Goal: Information Seeking & Learning: Learn about a topic

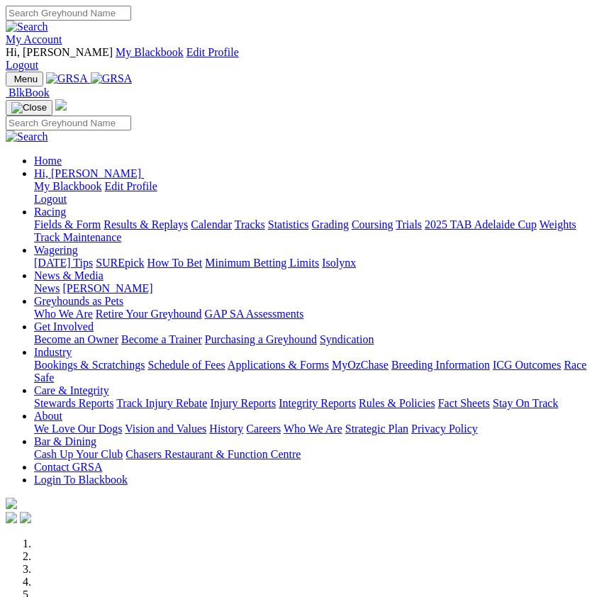
click at [11, 82] on img "Toggle navigation" at bounding box center [11, 82] width 0 height 0
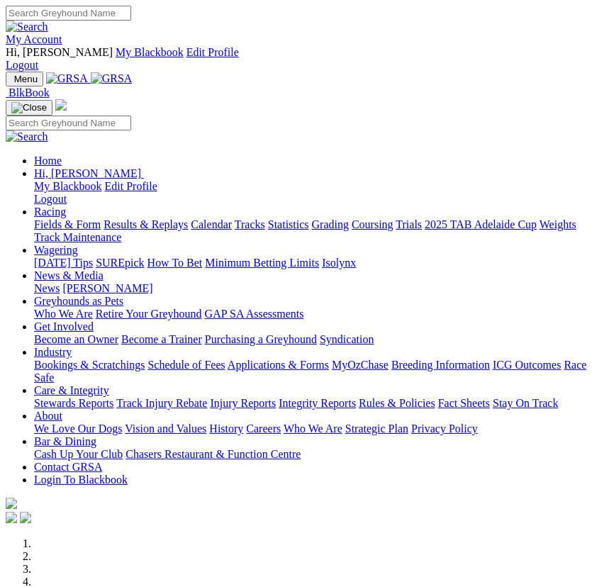
click at [66, 206] on link "Racing" at bounding box center [50, 212] width 32 height 12
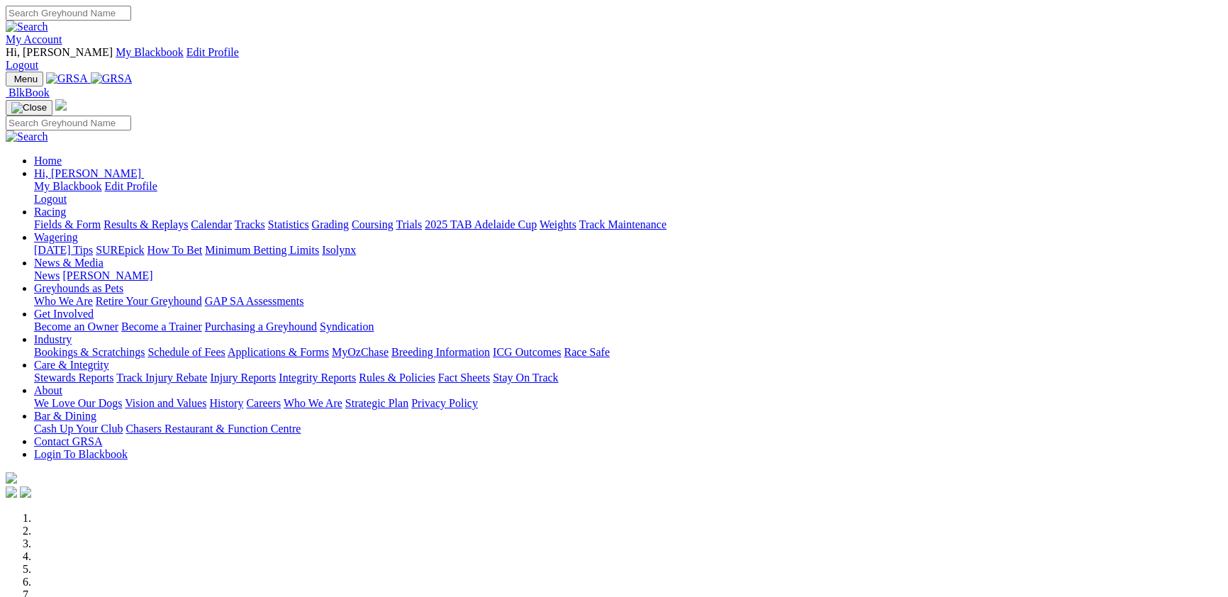
click at [66, 206] on link "Racing" at bounding box center [50, 212] width 32 height 12
click at [84, 218] on link "Fields & Form" at bounding box center [67, 224] width 67 height 12
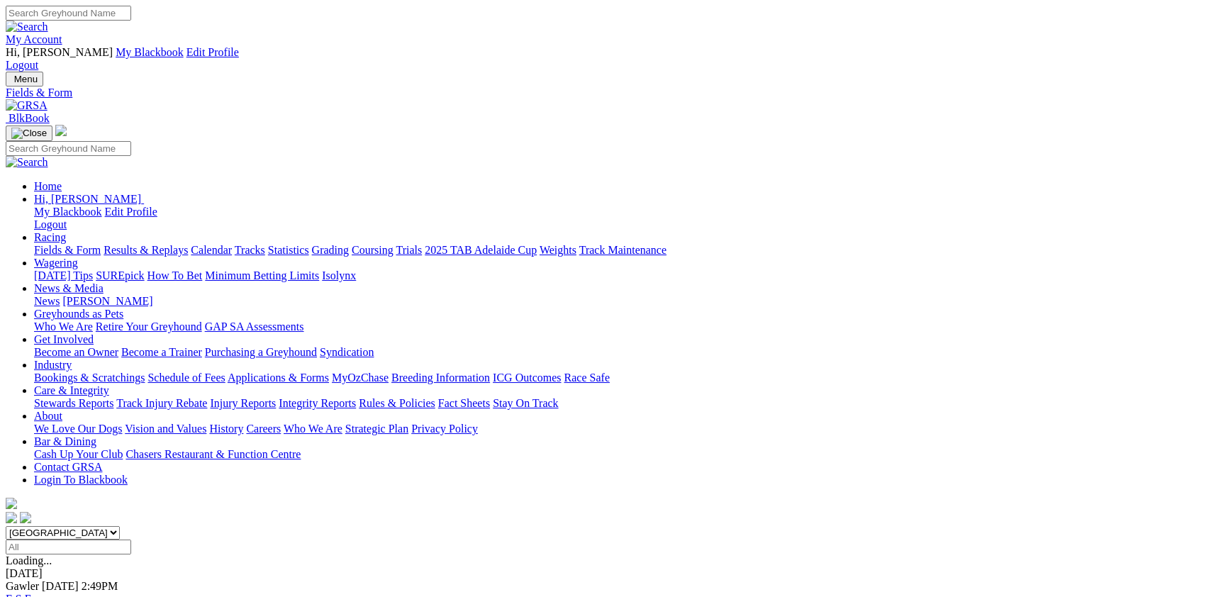
click at [120, 526] on select "South Australia New South Wales Northern Territory Queensland Tasmania Victoria…" at bounding box center [63, 532] width 114 height 13
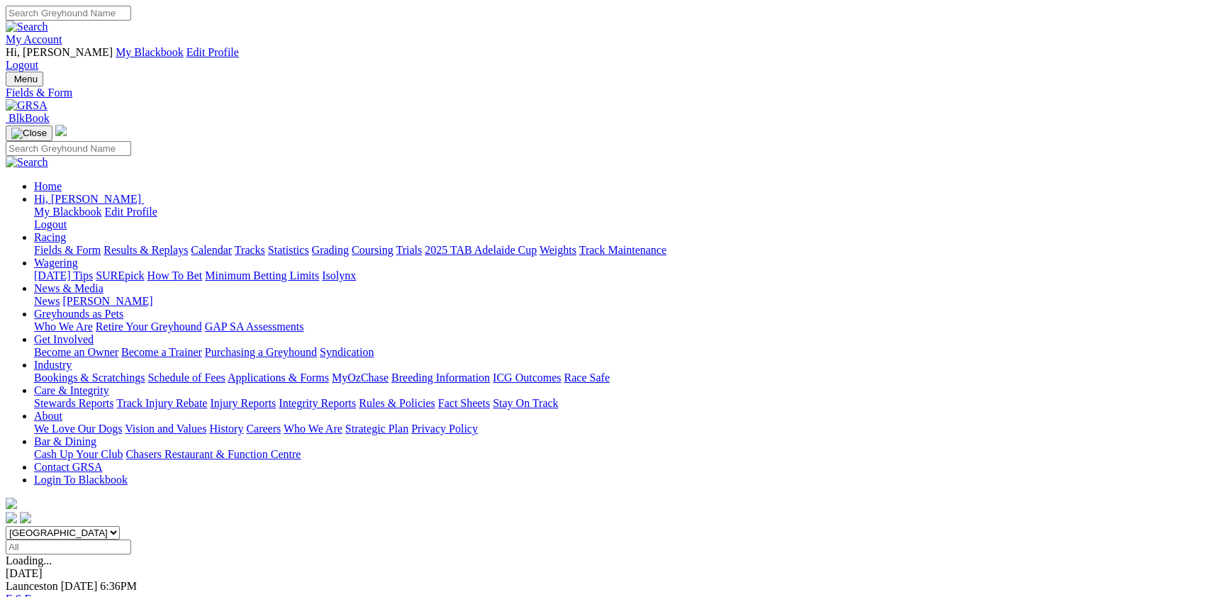
select select "VIC"
click at [120, 526] on select "South Australia New South Wales Northern Territory Queensland Tasmania Victoria…" at bounding box center [63, 532] width 114 height 13
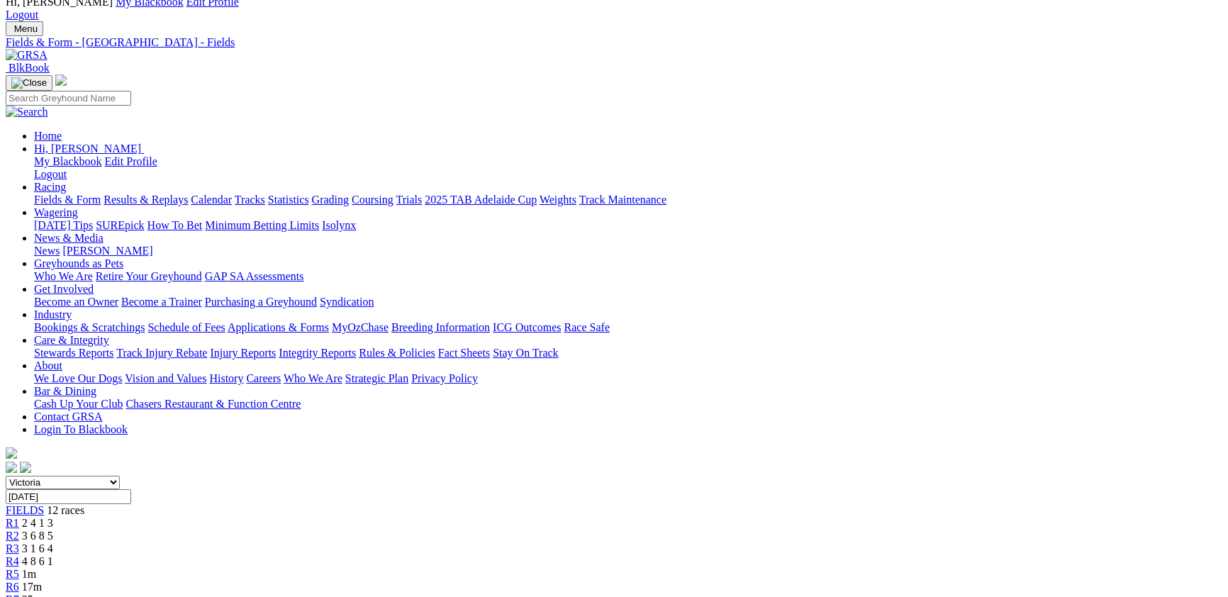
scroll to position [77, 0]
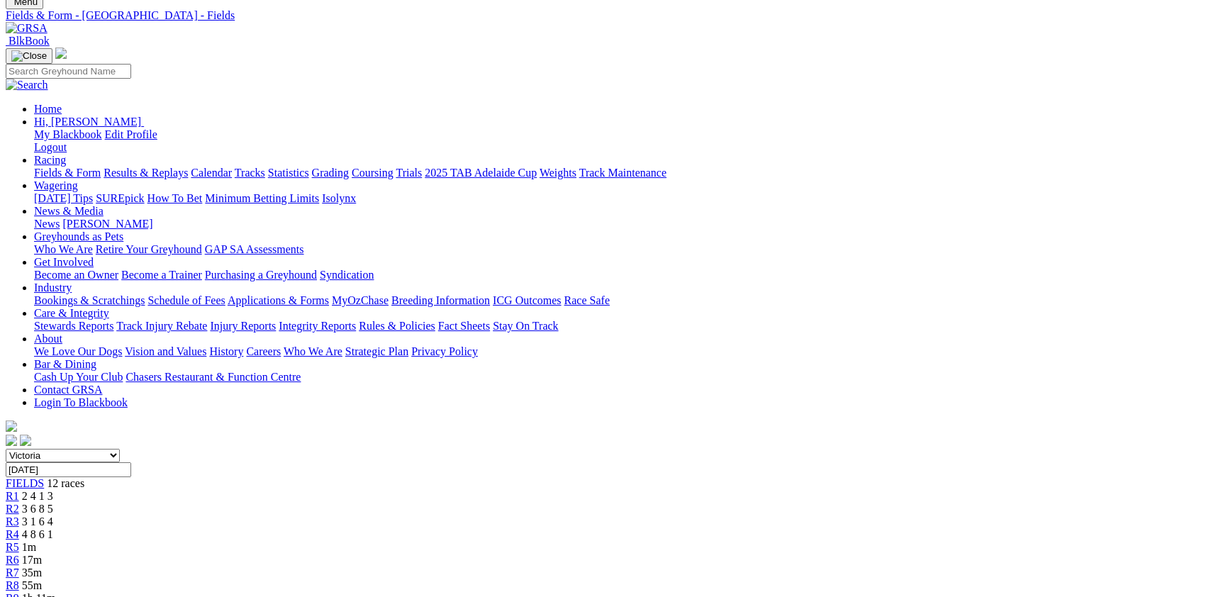
click at [19, 490] on span "R1" at bounding box center [12, 496] width 13 height 12
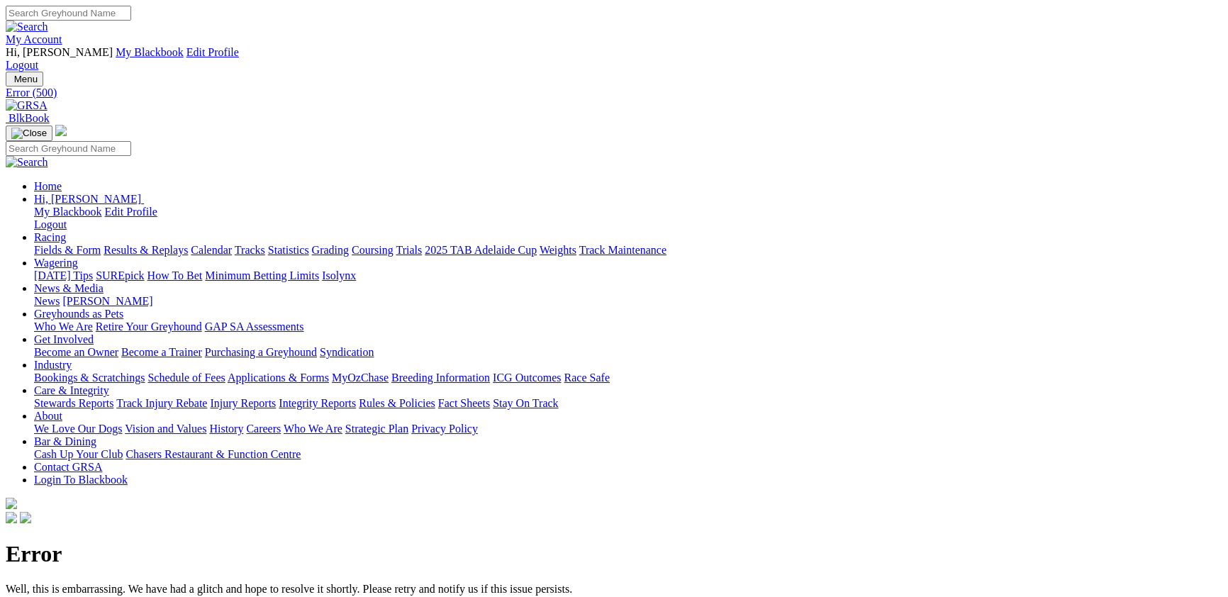
click at [690, 541] on div "Error Well, this is embarrassing. We have had a glitch and hope to resolve it s…" at bounding box center [614, 568] width 1216 height 54
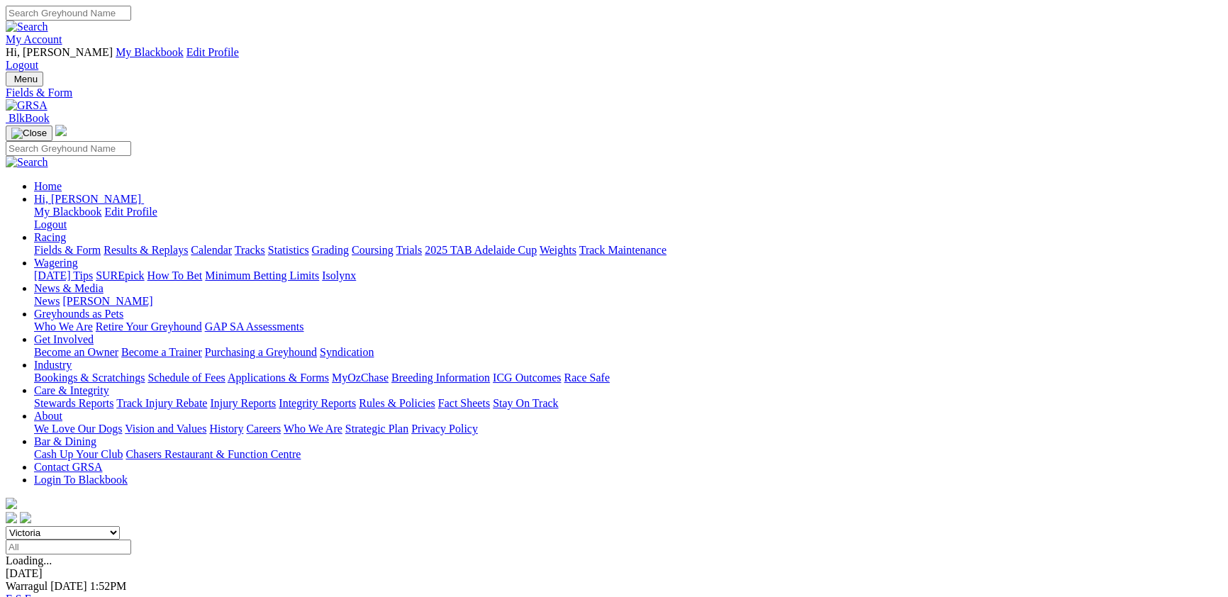
select select "WA"
click at [120, 526] on select "South Australia New South Wales Northern Territory Queensland Tasmania Victoria…" at bounding box center [63, 532] width 114 height 13
